Goal: Task Accomplishment & Management: Manage account settings

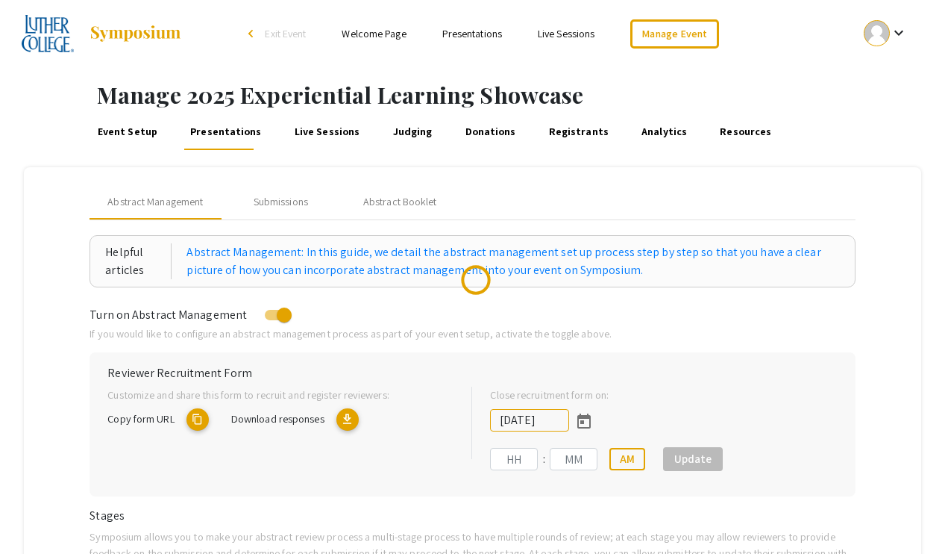
type input "[DATE]"
type input "11"
type input "59"
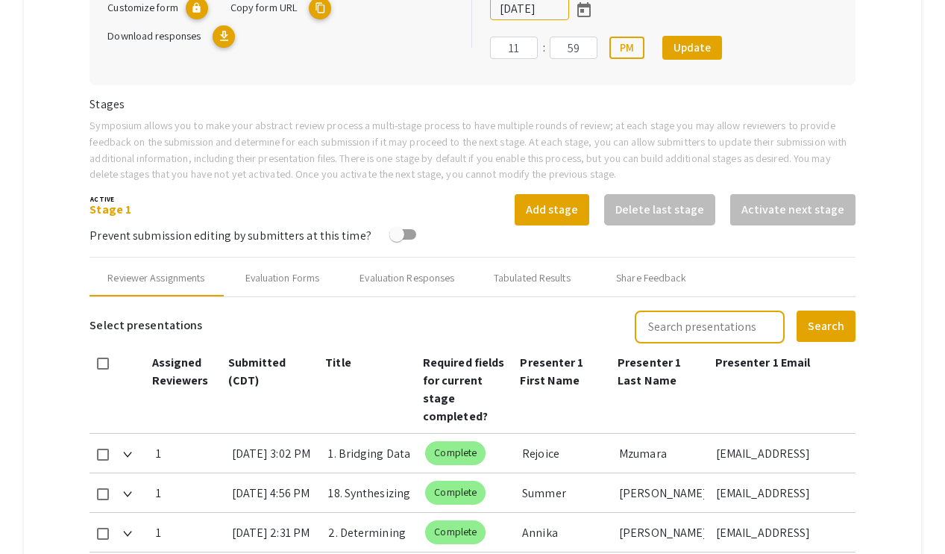
scroll to position [923, 0]
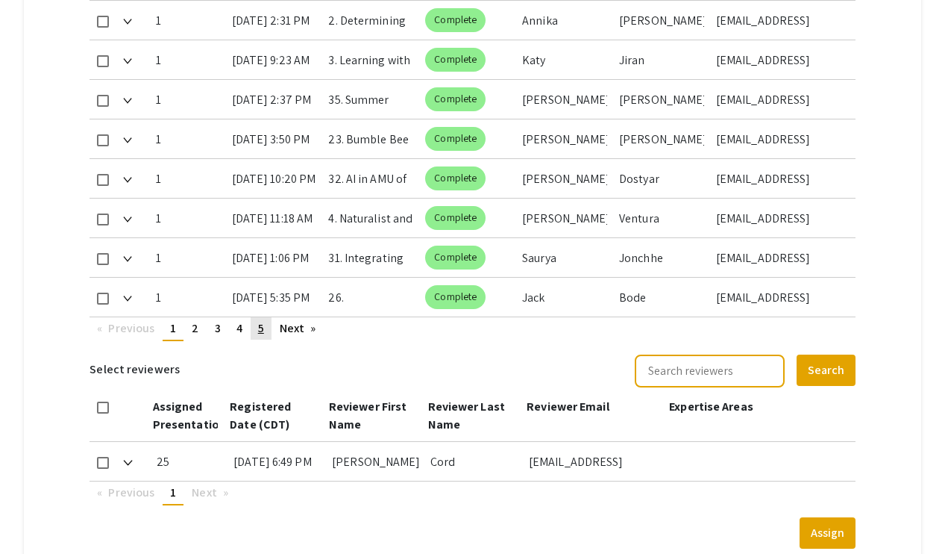
click at [263, 327] on span "5" at bounding box center [261, 328] width 6 height 16
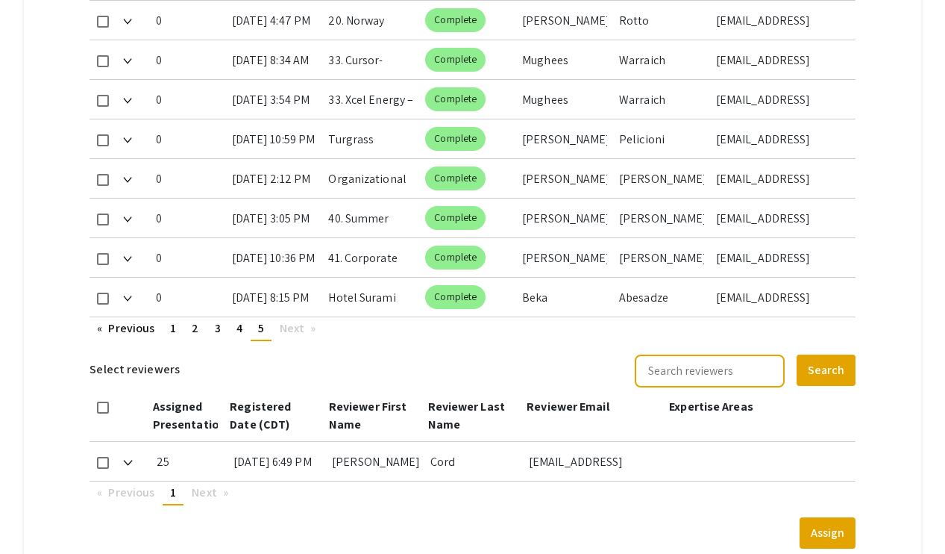
click at [261, 327] on span "5" at bounding box center [261, 328] width 6 height 16
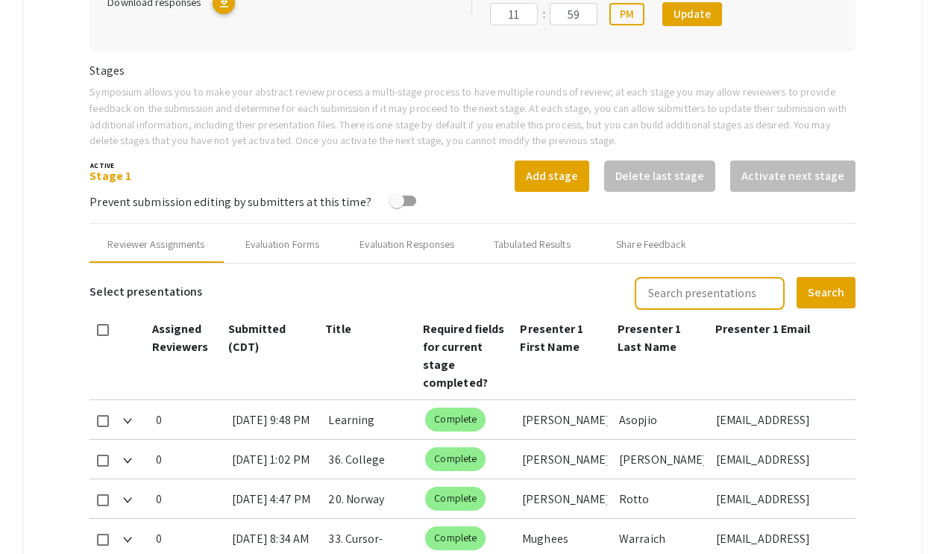
scroll to position [119, 0]
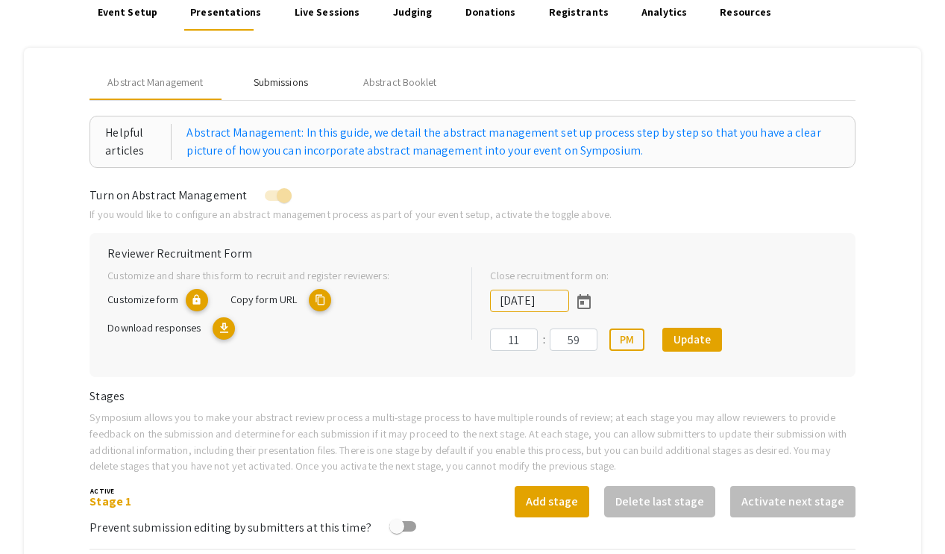
click at [281, 84] on div "Submissions" at bounding box center [281, 83] width 54 height 16
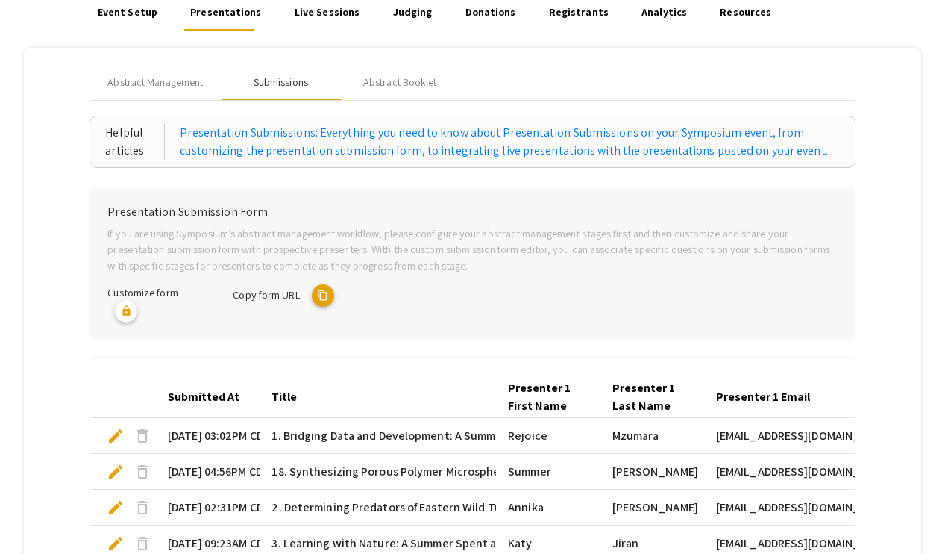
scroll to position [505, 0]
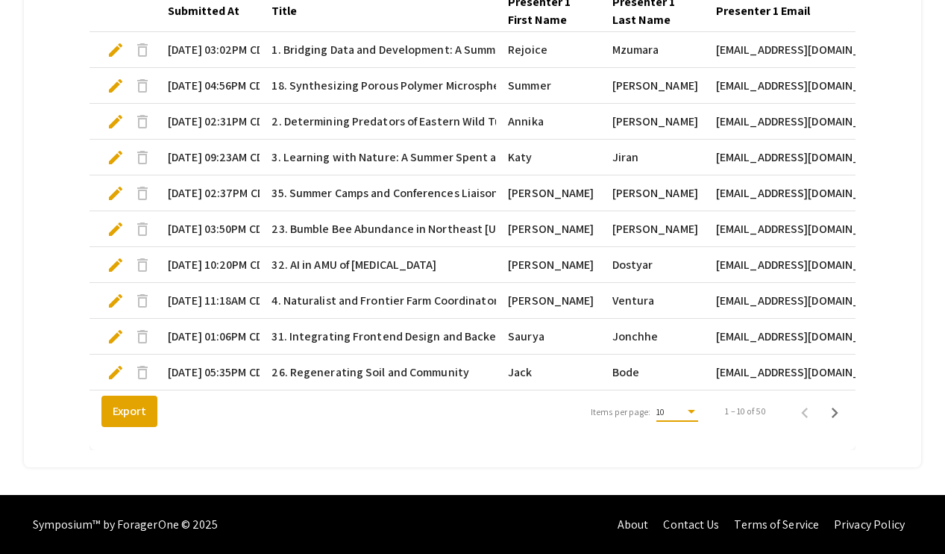
click at [693, 415] on div "Items per page:" at bounding box center [691, 412] width 13 height 10
click at [683, 441] on span "25" at bounding box center [677, 438] width 42 height 27
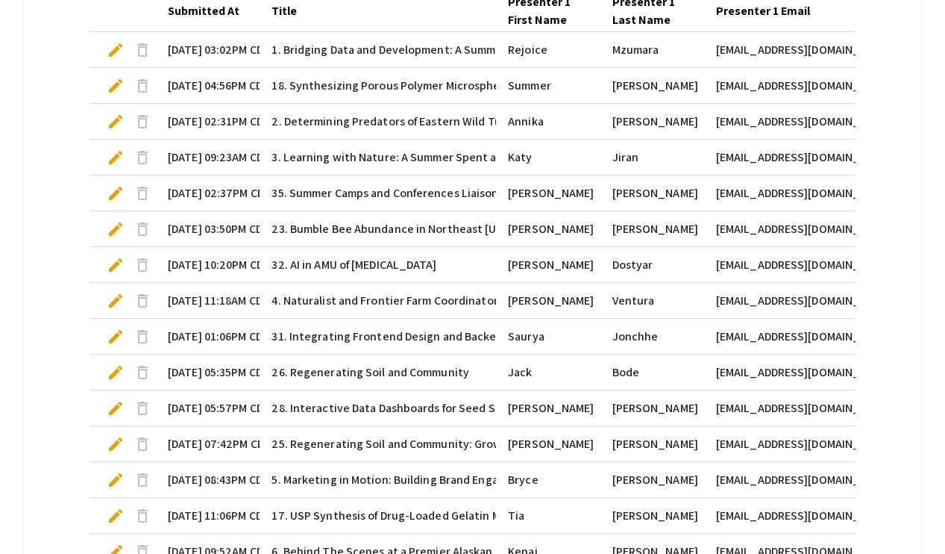
scroll to position [1042, 0]
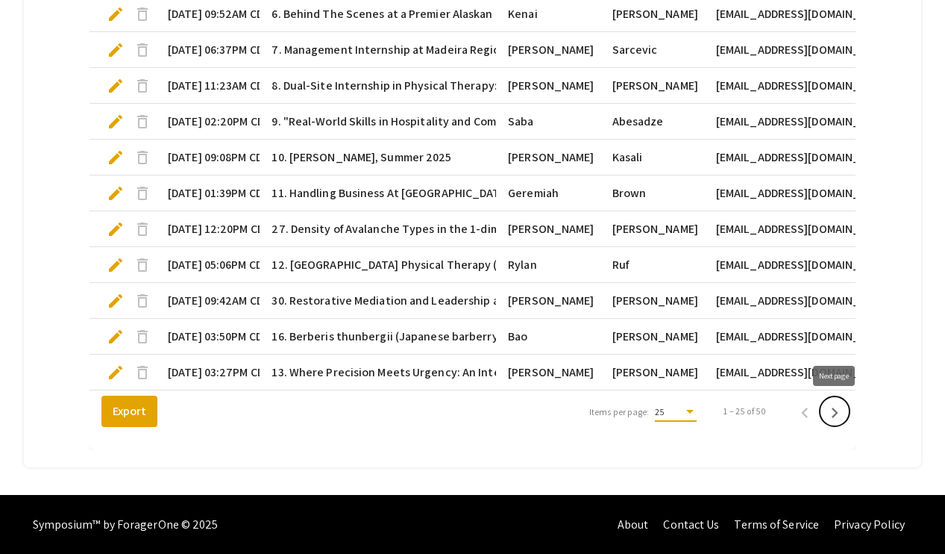
click at [836, 416] on icon "Next page" at bounding box center [834, 412] width 21 height 21
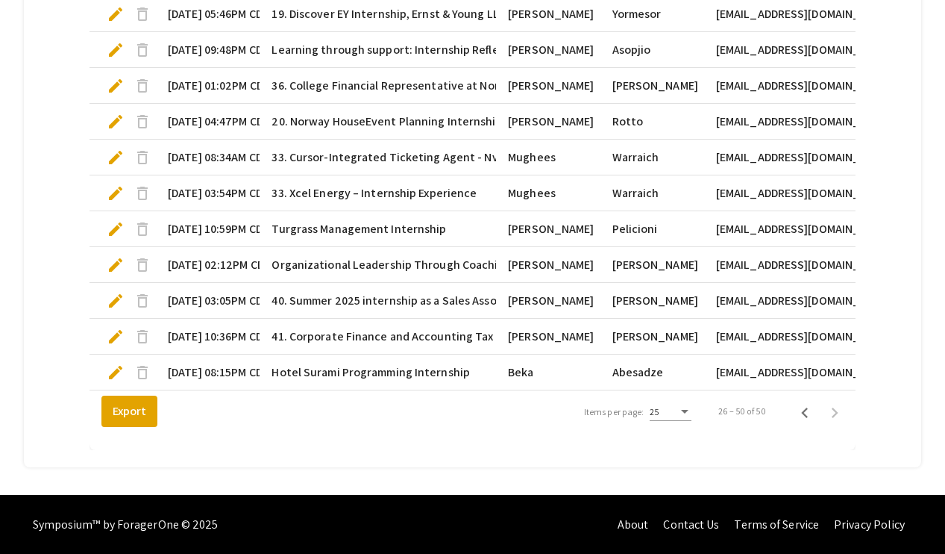
click at [113, 377] on span "edit" at bounding box center [116, 372] width 18 height 18
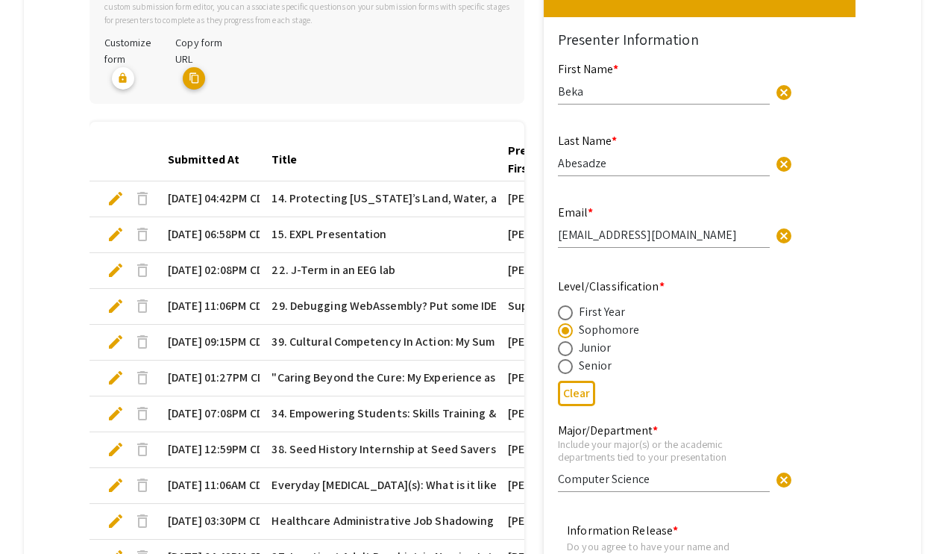
type input "1"
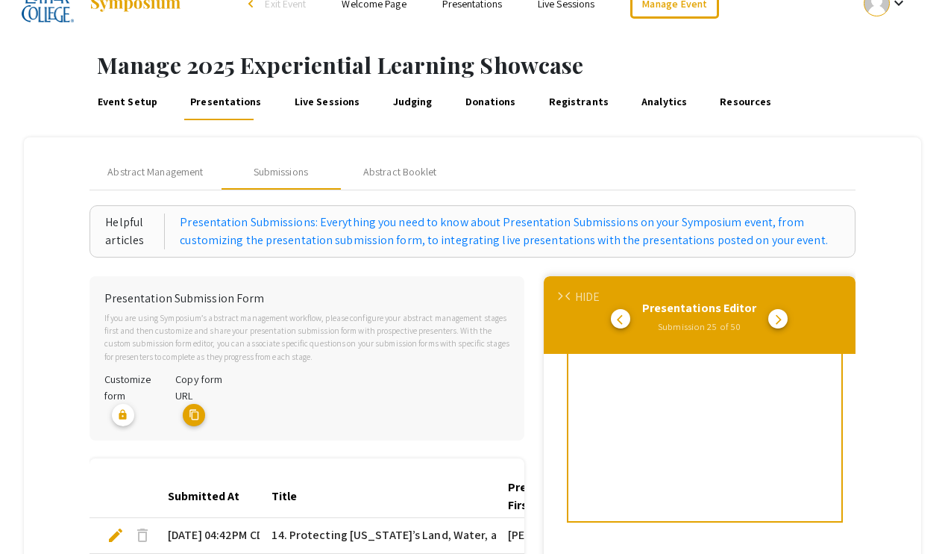
scroll to position [0, 0]
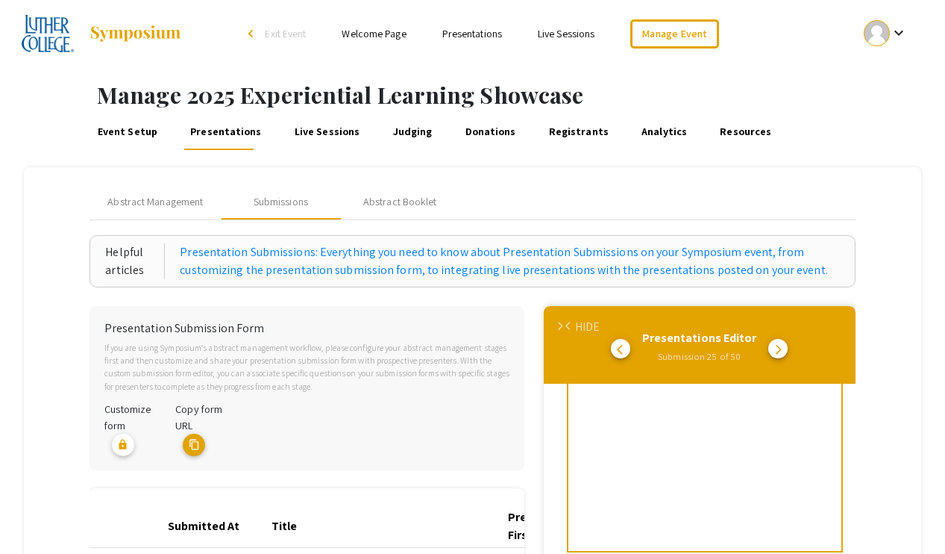
click at [566, 330] on span "arrow_back_ios" at bounding box center [570, 327] width 10 height 10
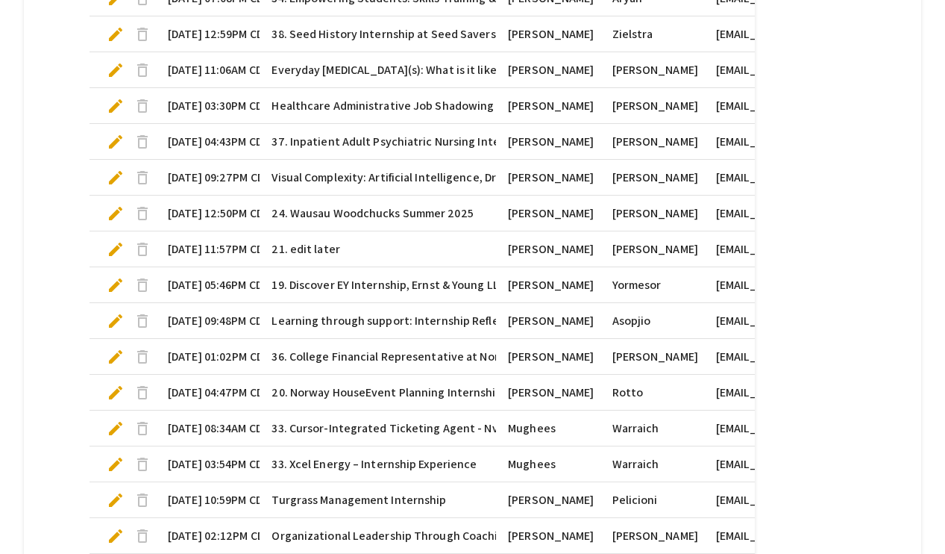
scroll to position [767, 0]
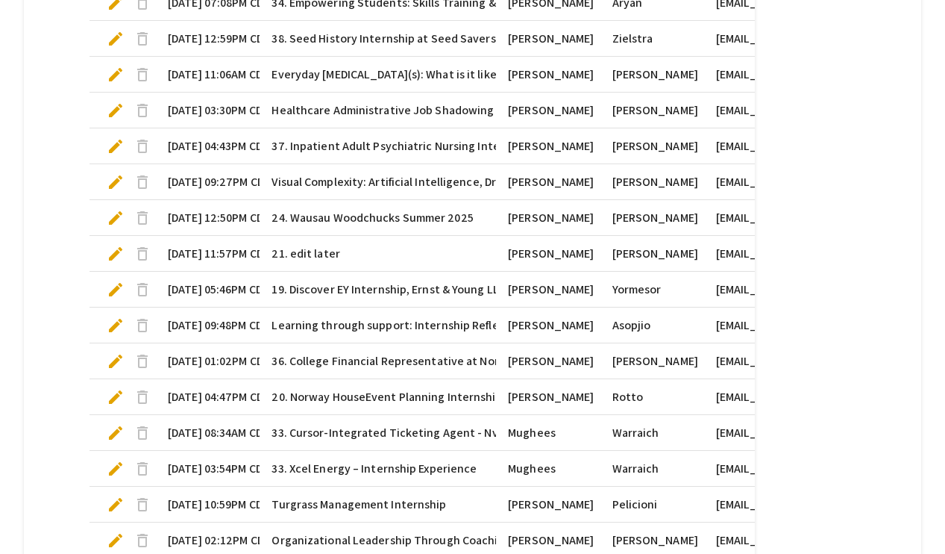
click at [116, 253] on span "edit" at bounding box center [116, 254] width 18 height 18
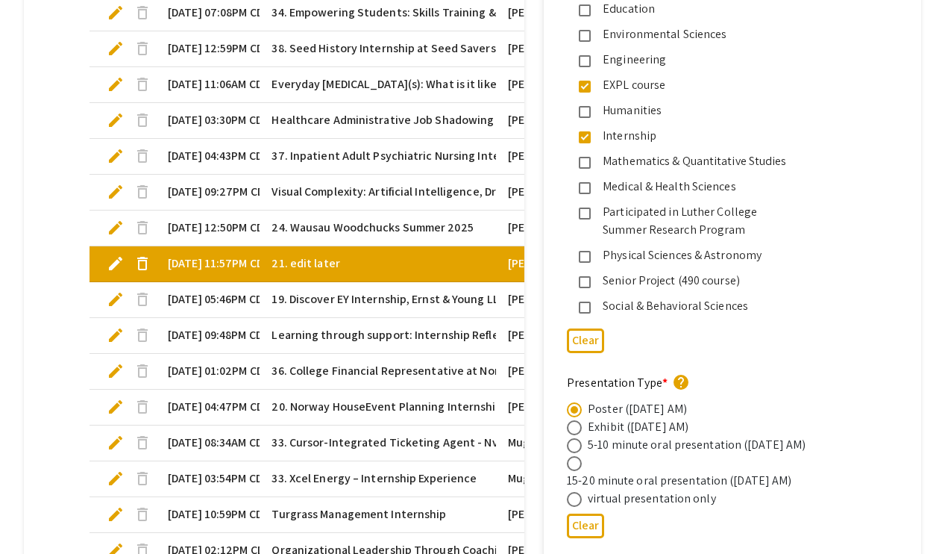
type input "1"
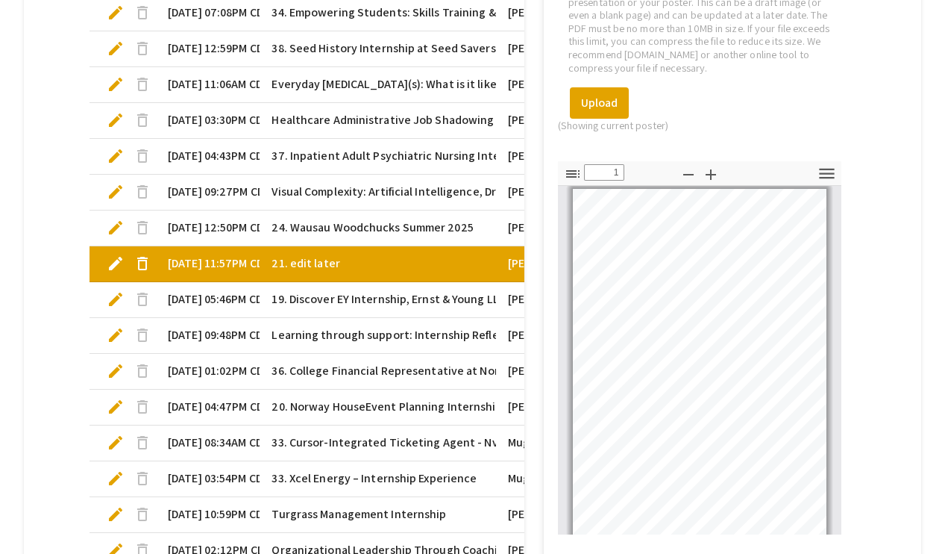
scroll to position [3088, 0]
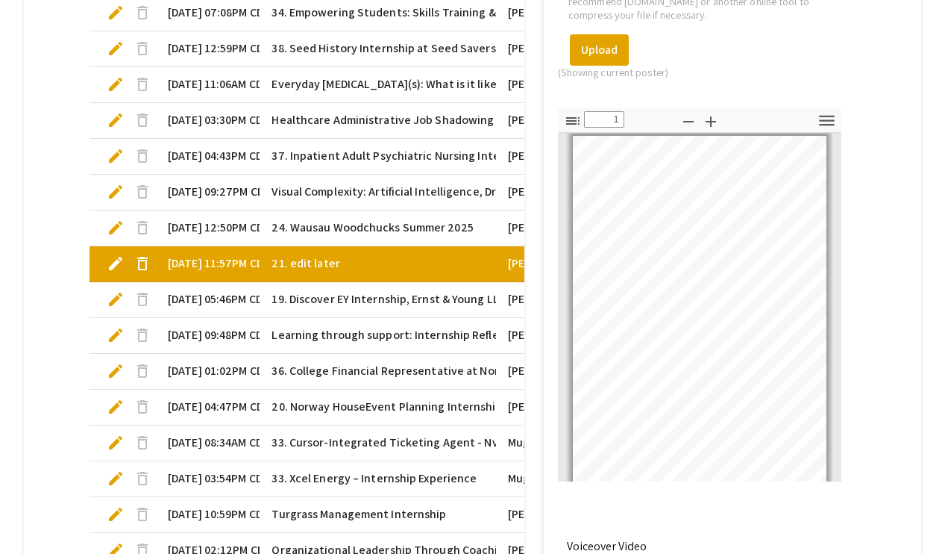
click at [110, 266] on span "edit" at bounding box center [116, 263] width 18 height 18
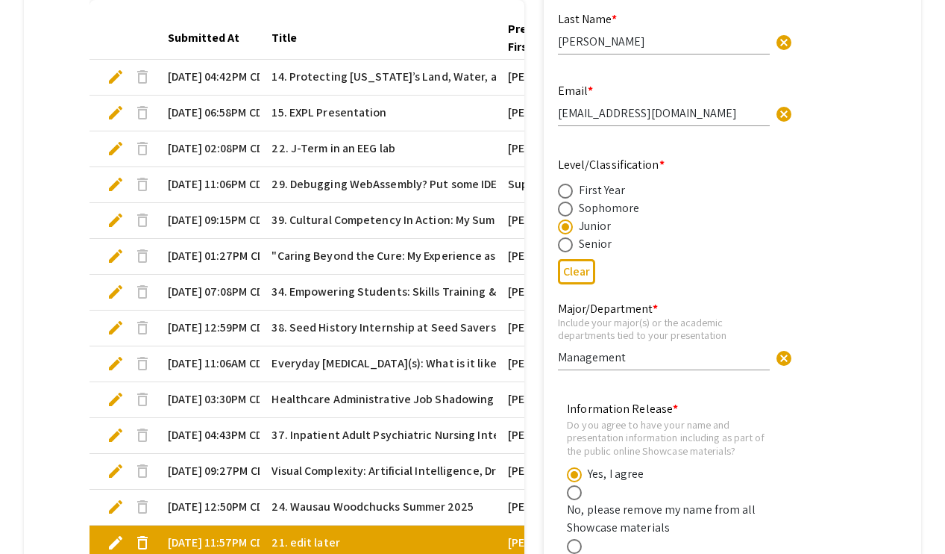
scroll to position [309, 0]
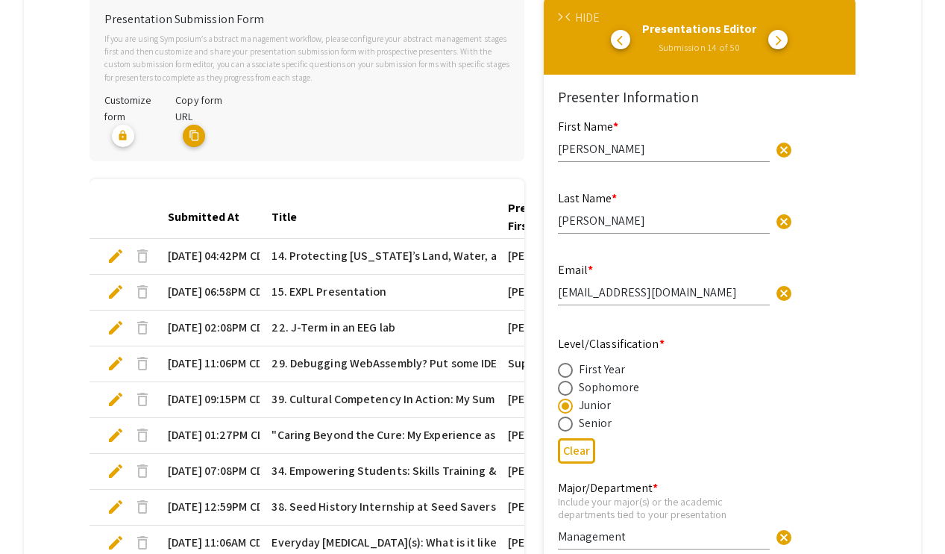
type input "1"
click at [566, 10] on div "arrow_forward_ios arrow_back_ios HIDE" at bounding box center [565, 18] width 19 height 18
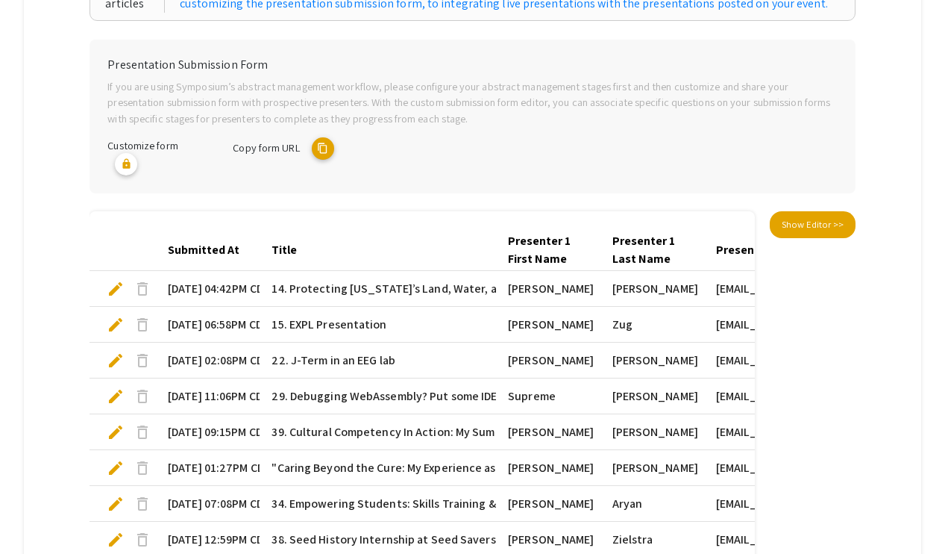
scroll to position [269, 0]
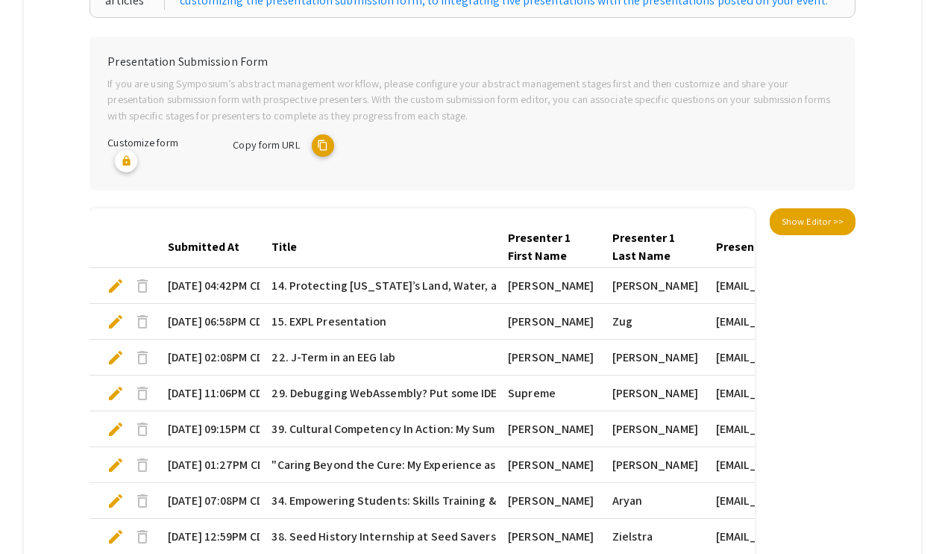
click at [116, 316] on span "edit" at bounding box center [116, 322] width 18 height 18
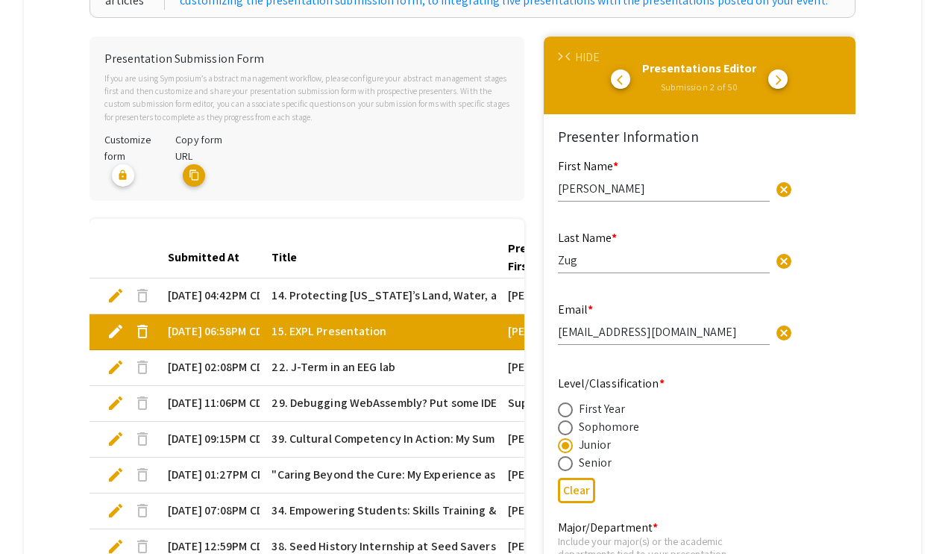
type input "1"
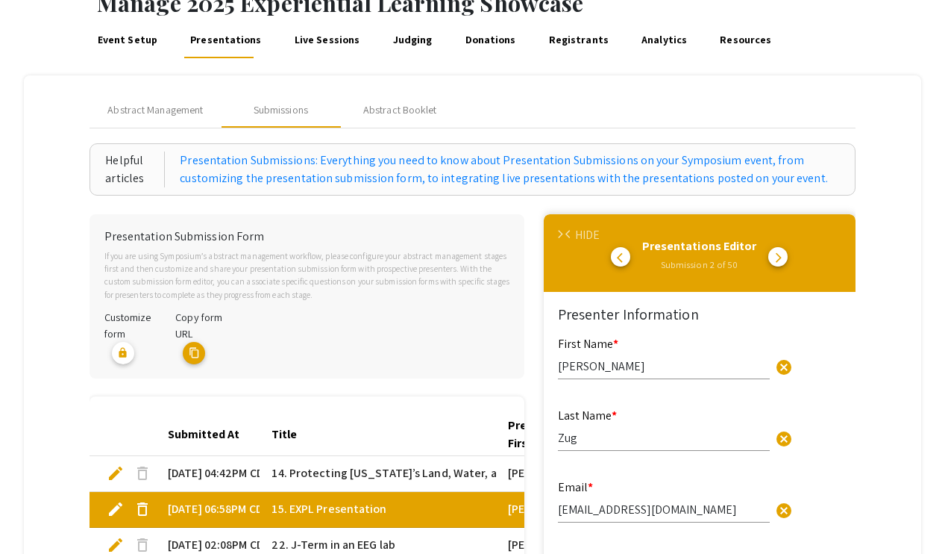
scroll to position [37, 0]
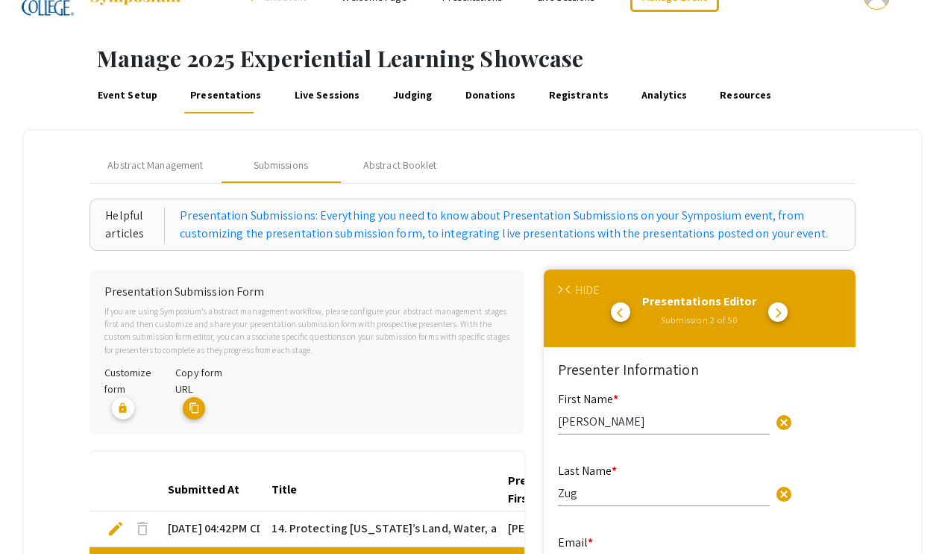
click at [567, 282] on div "arrow_forward_ios arrow_back_ios HIDE" at bounding box center [565, 290] width 19 height 18
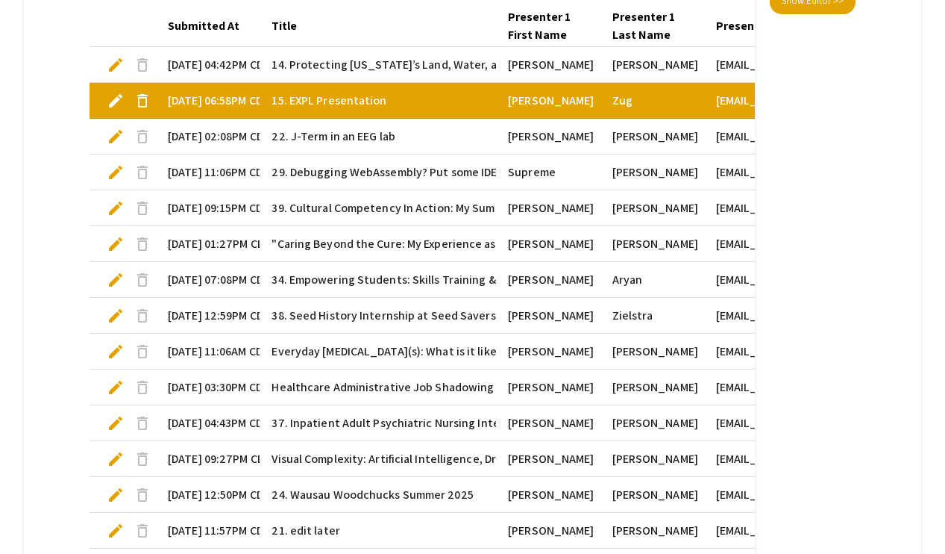
scroll to position [0, 0]
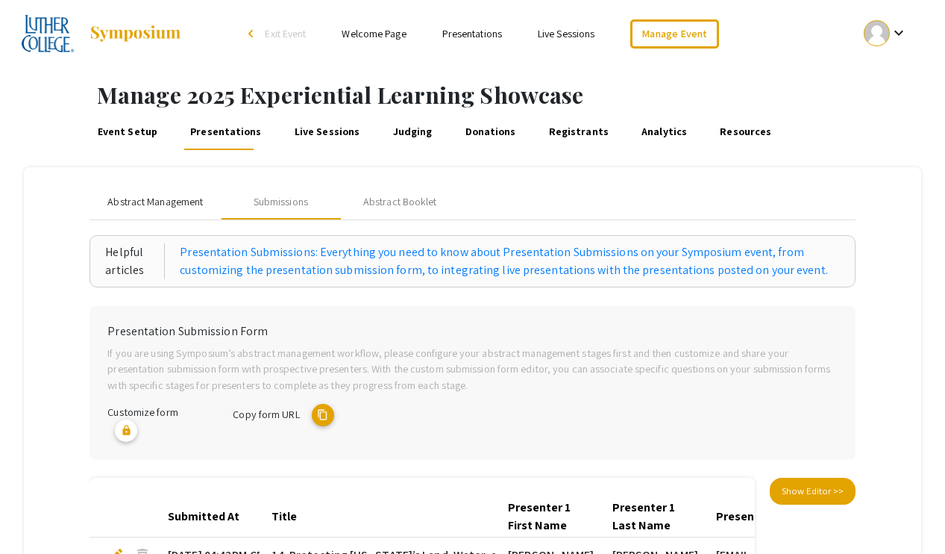
click at [148, 204] on span "Abstract Management" at bounding box center [154, 202] width 95 height 16
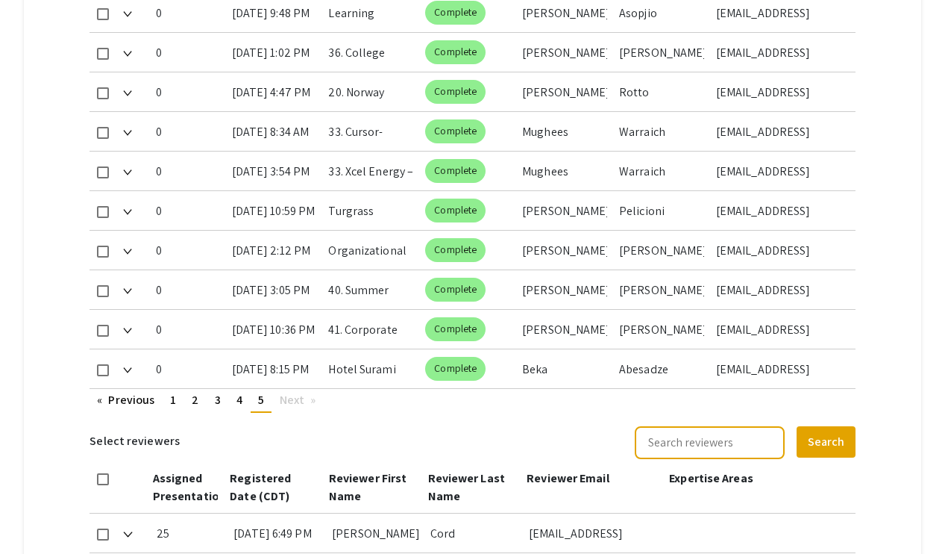
scroll to position [856, 0]
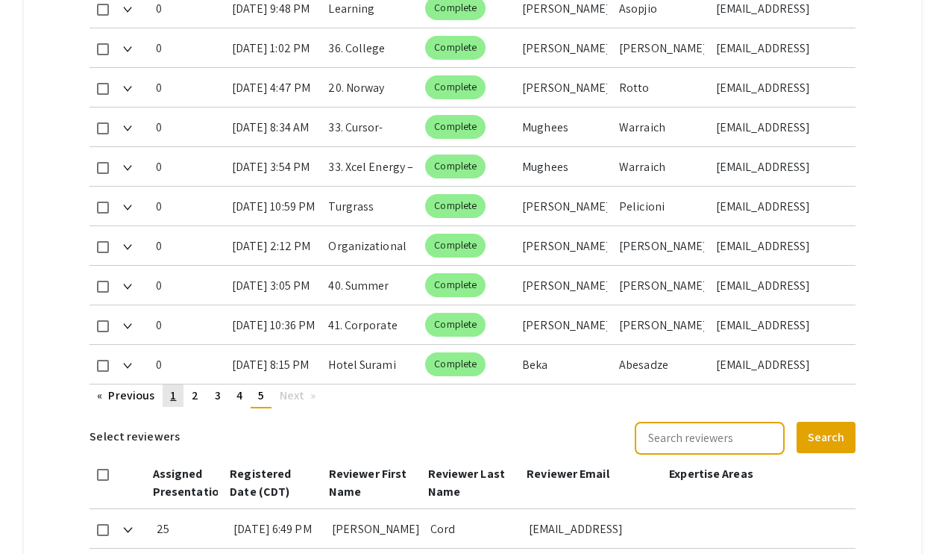
click at [176, 391] on span "1" at bounding box center [173, 395] width 6 height 16
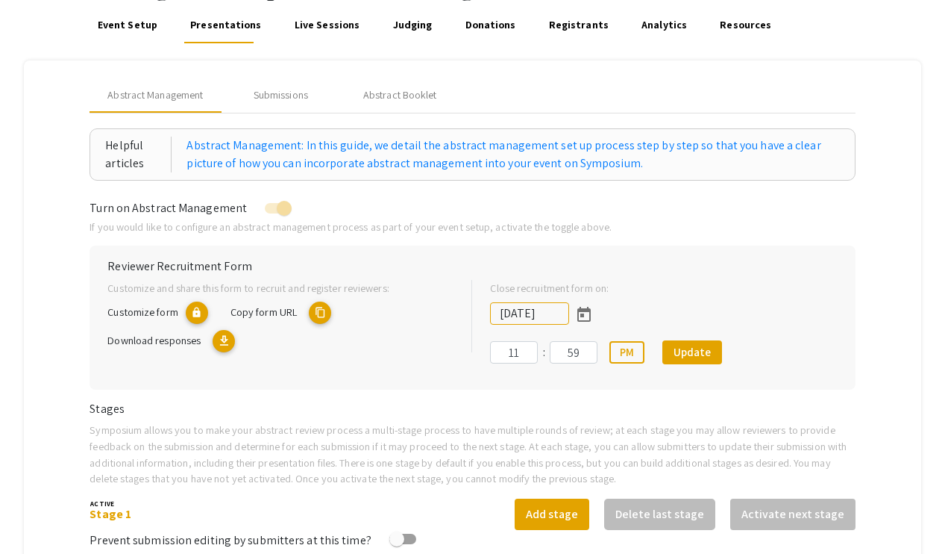
scroll to position [0, 0]
